Goal: Task Accomplishment & Management: Manage account settings

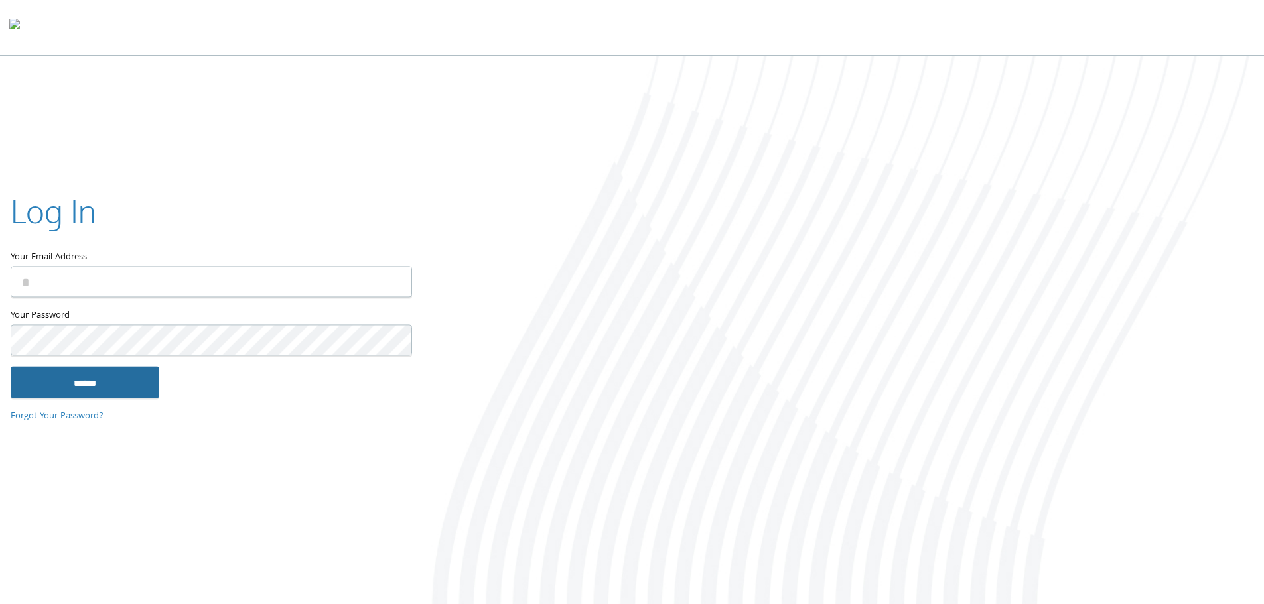
type input "**********"
click at [147, 387] on input "******" at bounding box center [85, 382] width 149 height 32
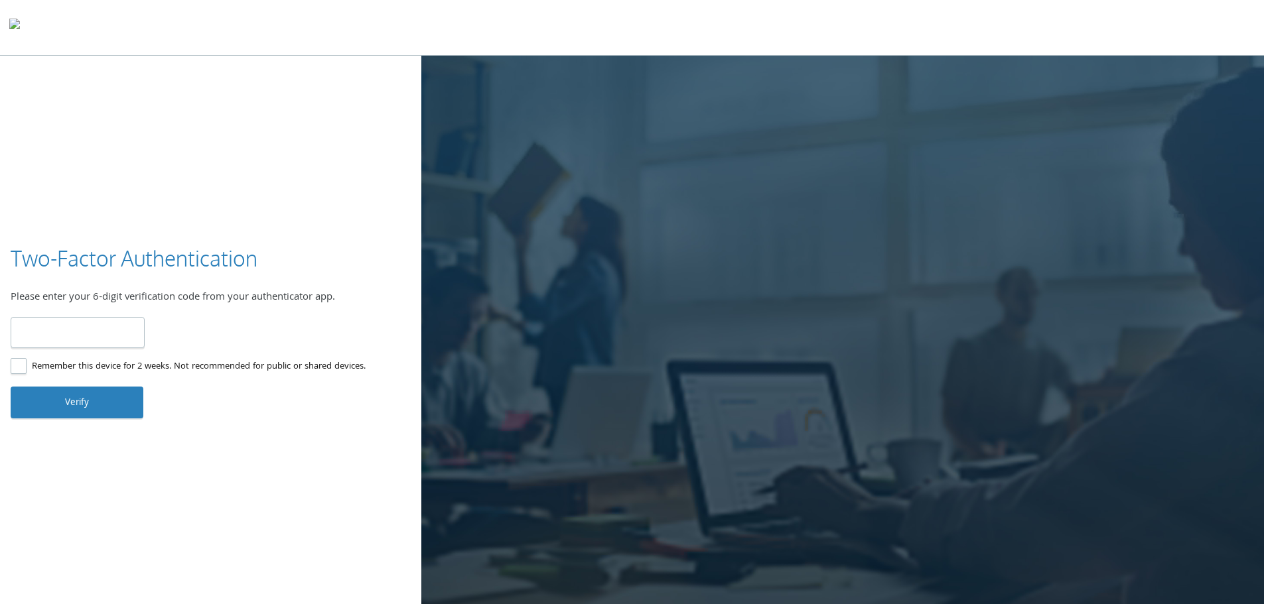
type input "******"
